Goal: Find specific page/section: Find specific page/section

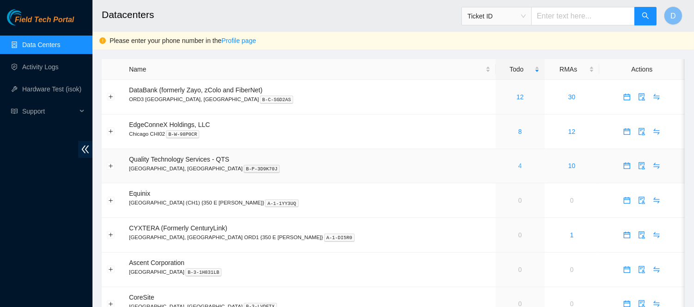
click at [518, 164] on link "4" at bounding box center [520, 165] width 4 height 7
